Goal: Find specific page/section

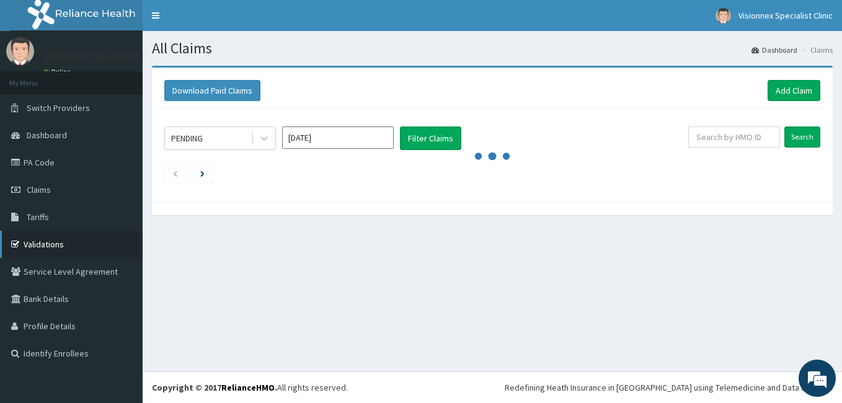
click at [49, 243] on link "Validations" at bounding box center [71, 244] width 143 height 27
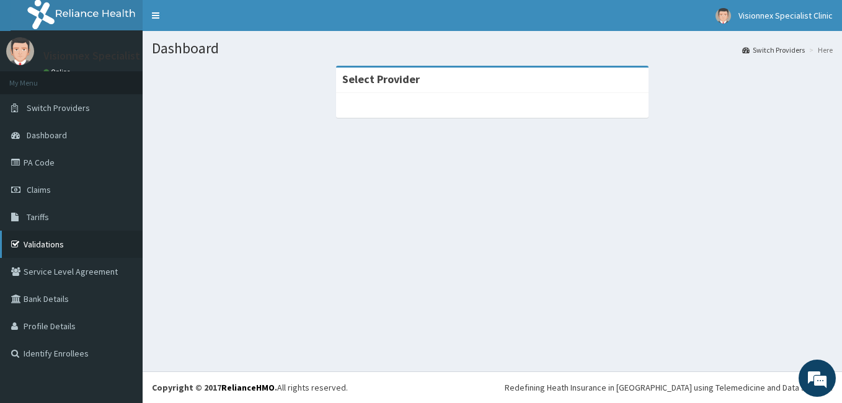
click at [86, 248] on link "Validations" at bounding box center [71, 244] width 143 height 27
